Goal: Transaction & Acquisition: Book appointment/travel/reservation

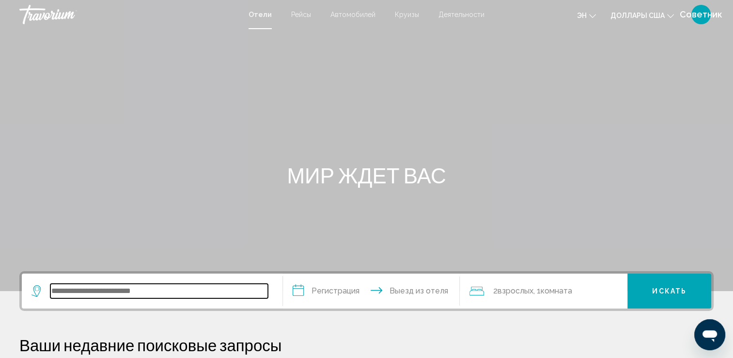
click at [110, 284] on input "Виджет поиска" at bounding box center [159, 291] width 218 height 15
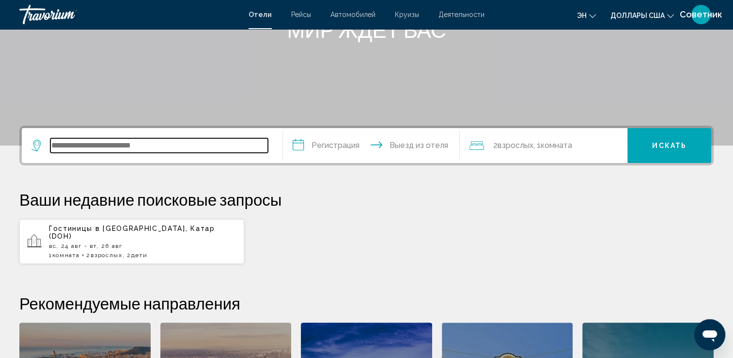
scroll to position [239, 0]
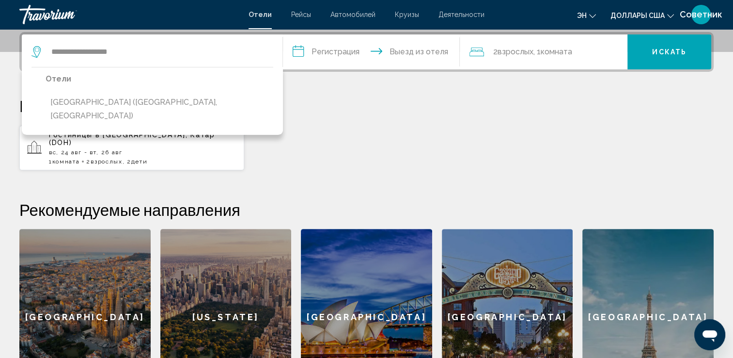
click at [150, 102] on button "[GEOGRAPHIC_DATA] ([GEOGRAPHIC_DATA], [GEOGRAPHIC_DATA])" at bounding box center [160, 109] width 228 height 32
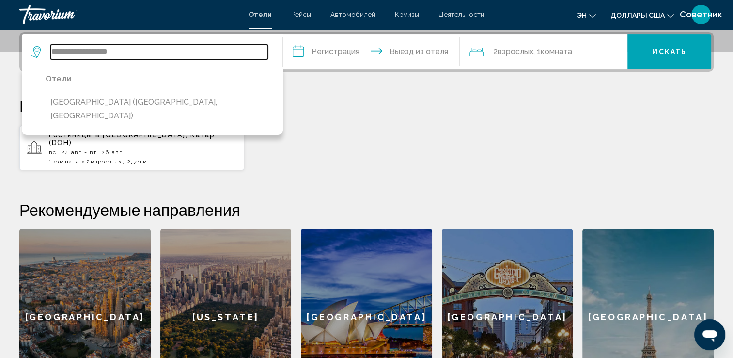
type input "**********"
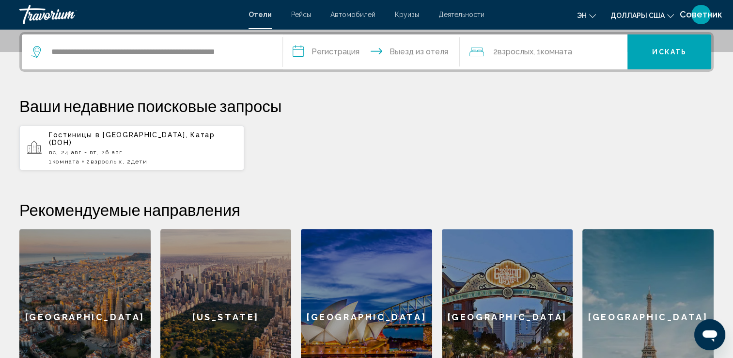
click at [323, 50] on input "**********" at bounding box center [373, 53] width 181 height 38
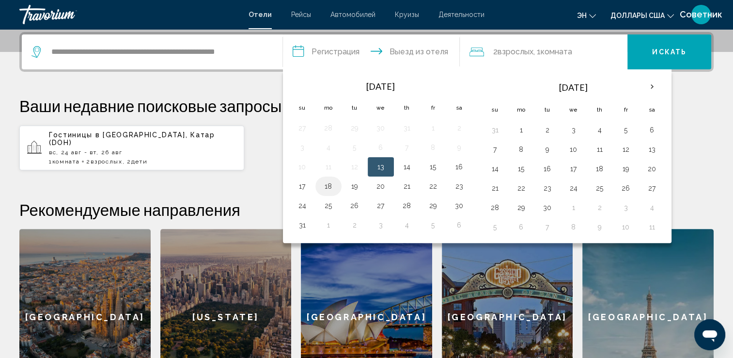
click at [335, 185] on button "18" at bounding box center [329, 186] width 16 height 14
click at [373, 189] on button "20" at bounding box center [381, 186] width 16 height 14
type input "**********"
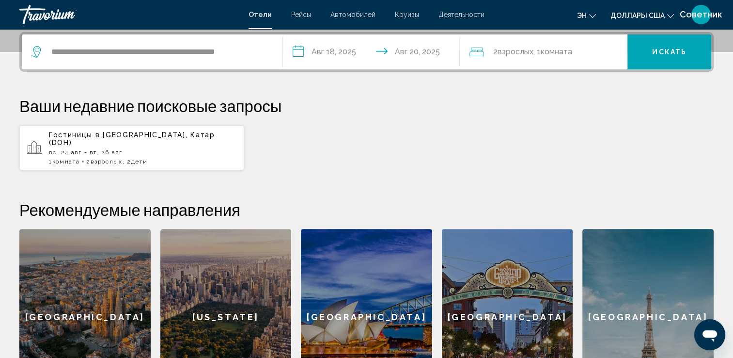
click at [505, 61] on div "2 Adult Взрослых , 1 Комната rooms" at bounding box center [549, 51] width 158 height 35
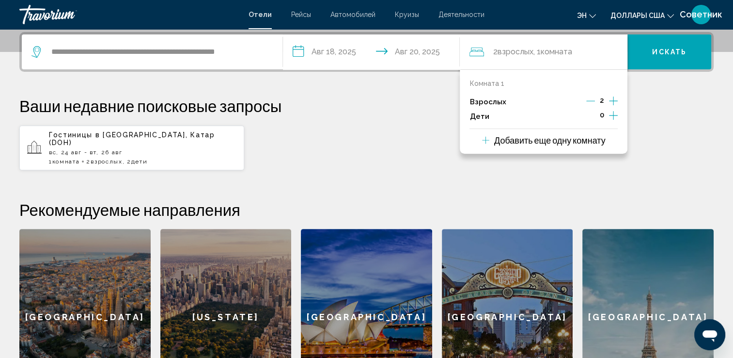
click at [615, 116] on icon "Дочерние элементы" at bounding box center [613, 116] width 9 height 12
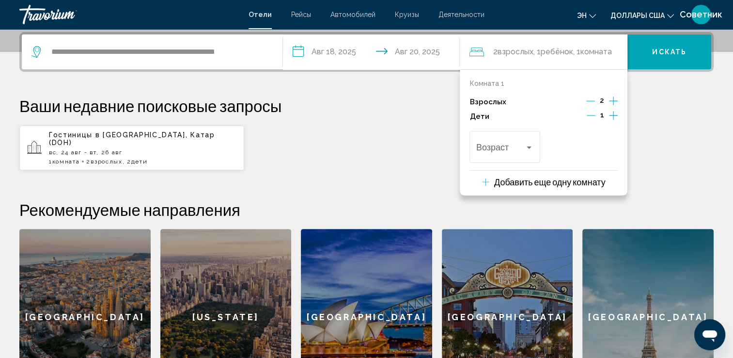
click at [615, 116] on icon "Дочерние элементы" at bounding box center [613, 116] width 9 height 12
click at [539, 144] on div "Возраст" at bounding box center [505, 145] width 70 height 34
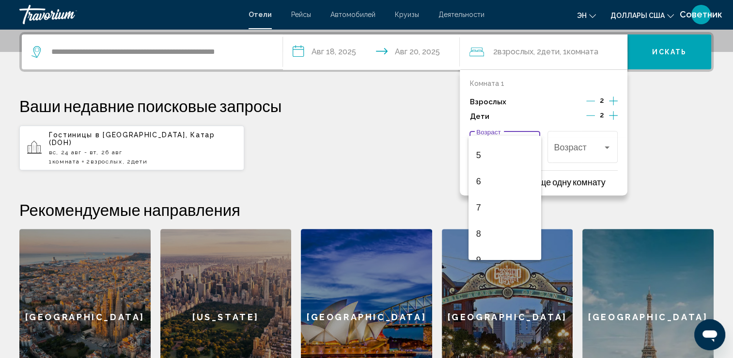
scroll to position [130, 0]
click at [514, 223] on span "8" at bounding box center [504, 228] width 57 height 26
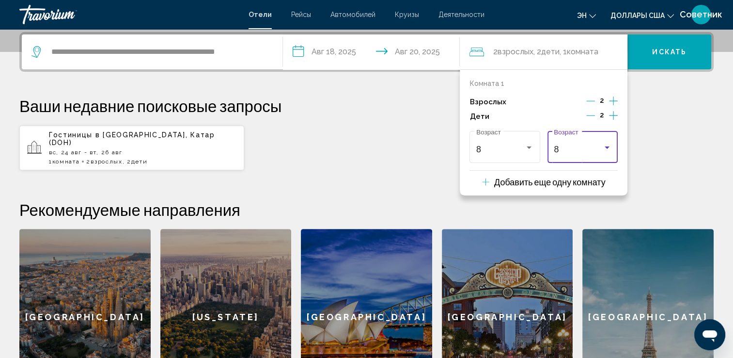
click at [572, 154] on div "8 Возраст" at bounding box center [582, 145] width 57 height 34
click at [600, 126] on span "5" at bounding box center [582, 127] width 57 height 26
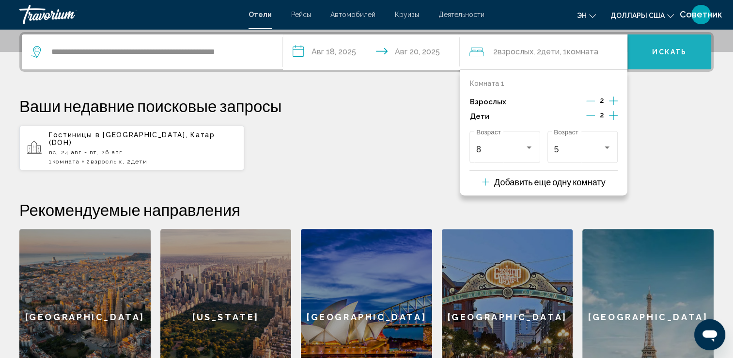
click at [649, 57] on button "Искать" at bounding box center [670, 51] width 84 height 35
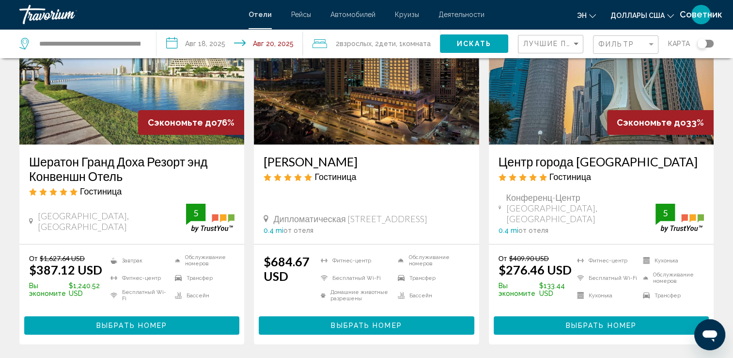
scroll to position [105, 0]
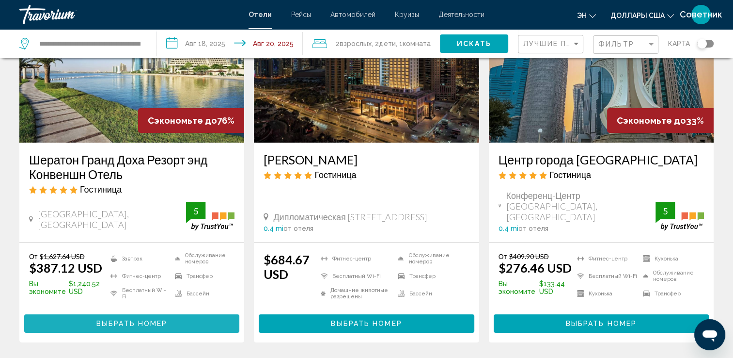
click at [187, 319] on button "Выбрать номер" at bounding box center [131, 323] width 215 height 18
